Goal: Task Accomplishment & Management: Manage account settings

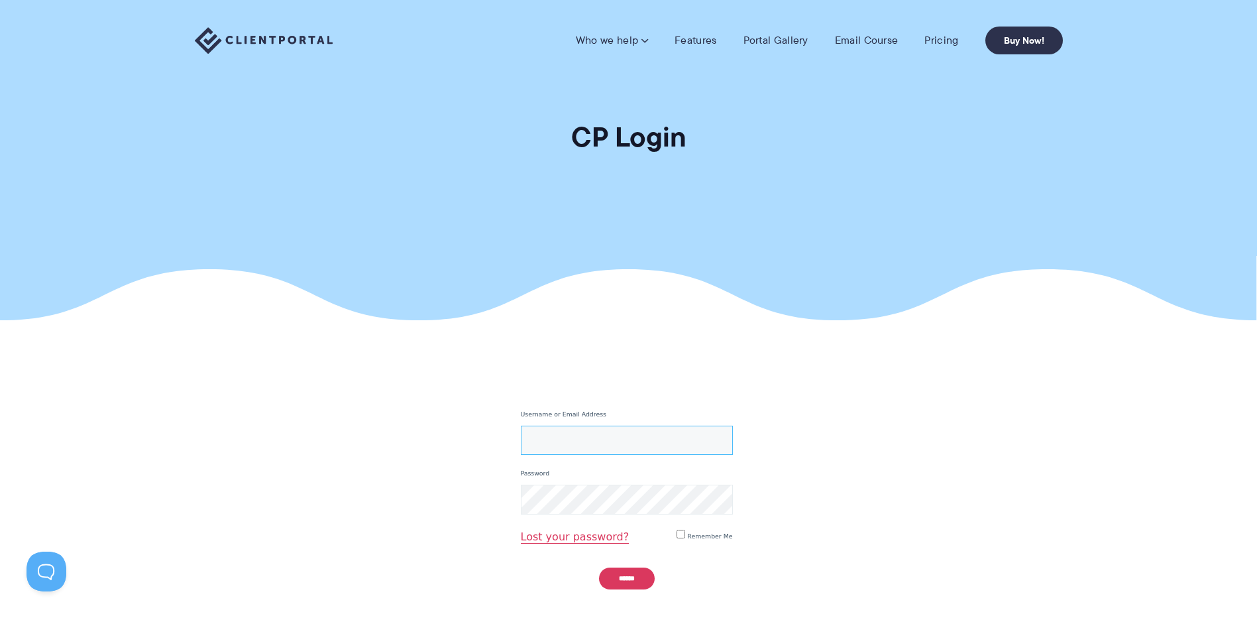
click at [602, 443] on input "Username or Email Address" at bounding box center [627, 441] width 212 height 30
click at [475, 453] on div "Username or Email Address Password Lost your password? Remember Me ******" at bounding box center [627, 488] width 686 height 202
